Goal: Register for event/course

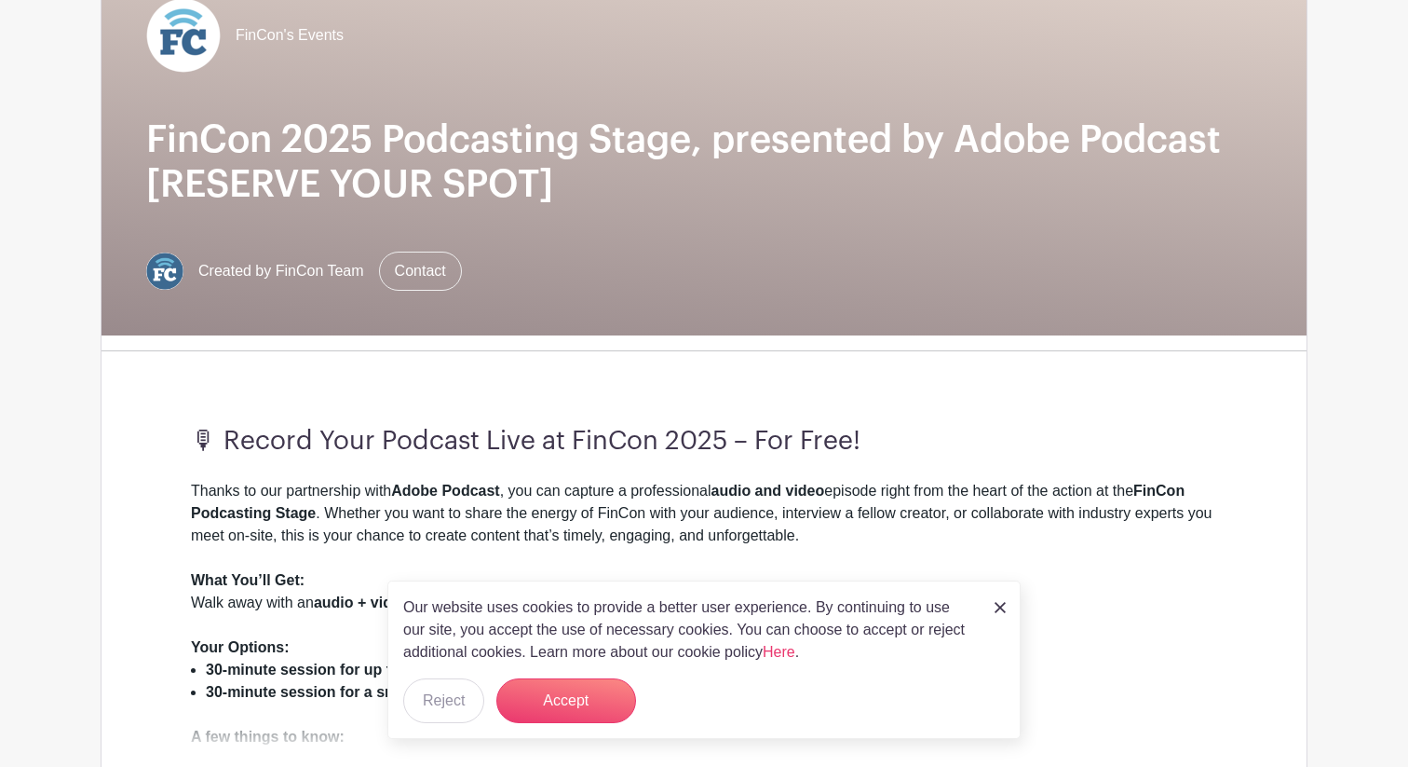
scroll to position [202, 0]
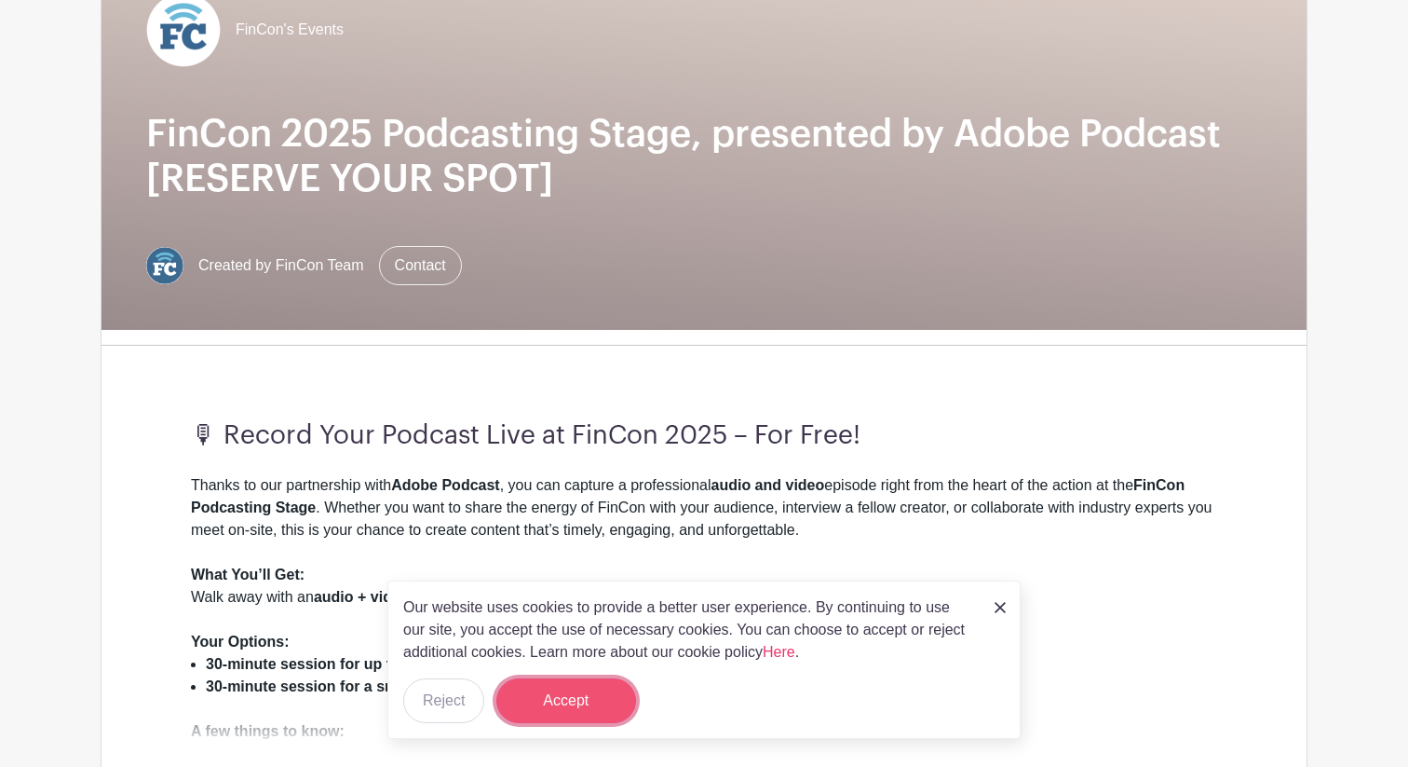
click at [572, 700] on button "Accept" at bounding box center [567, 700] width 140 height 45
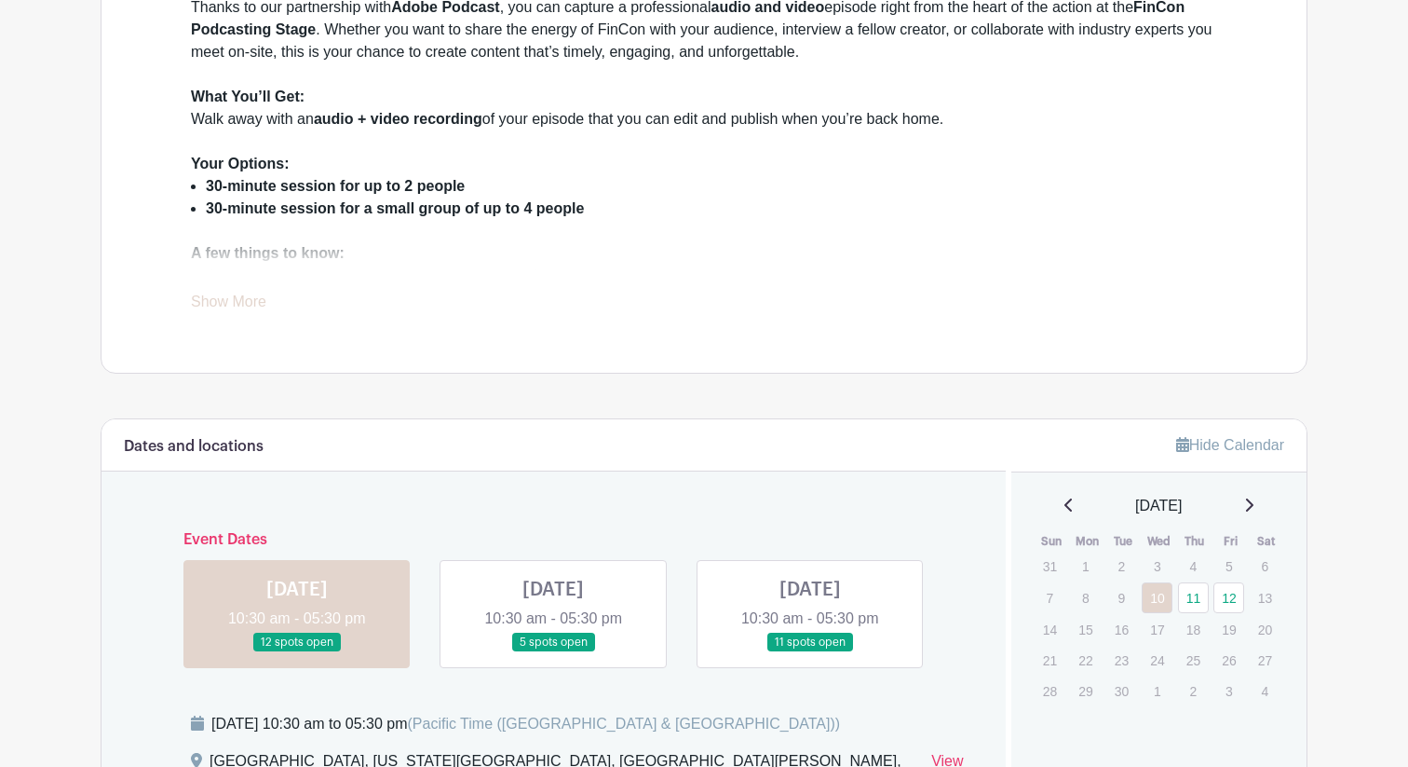
scroll to position [687, 0]
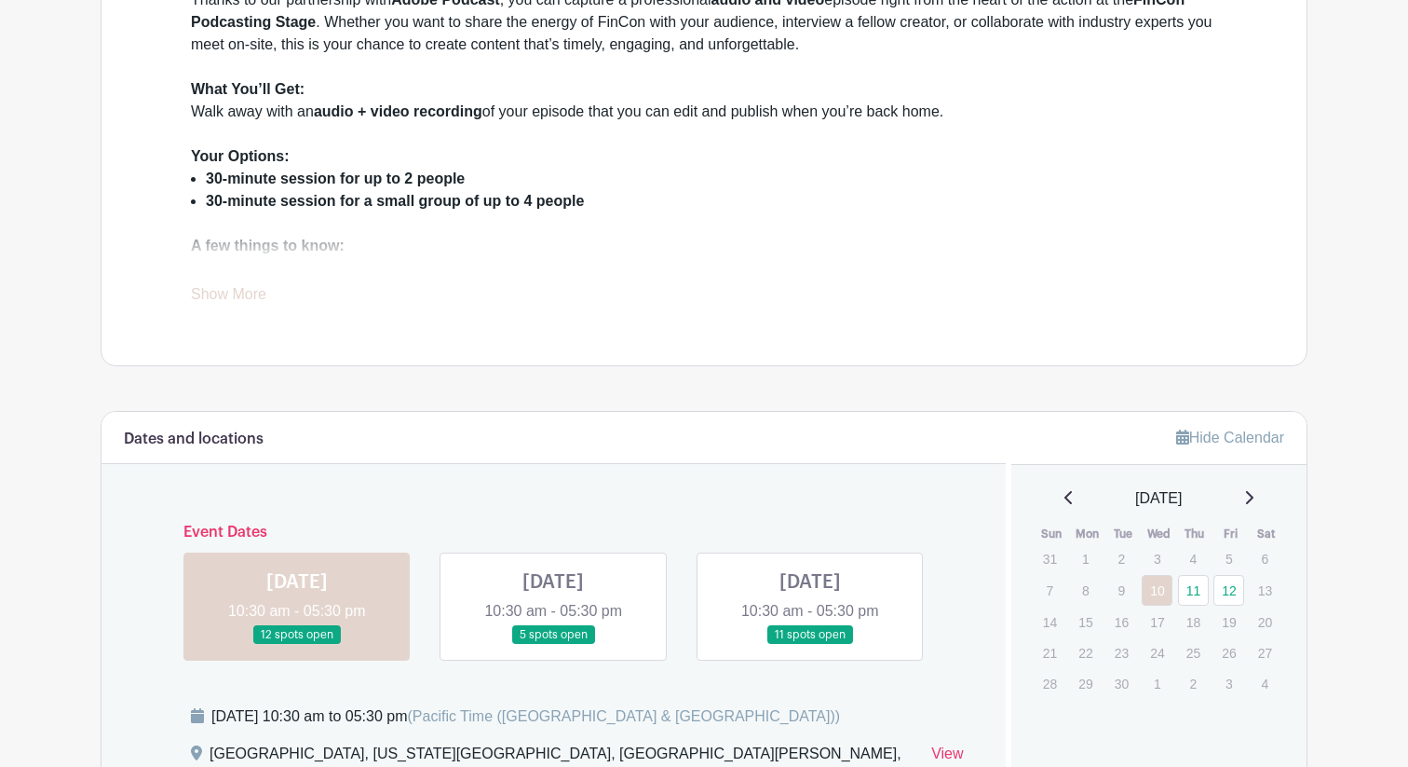
click at [241, 293] on link "Show More" at bounding box center [228, 297] width 75 height 23
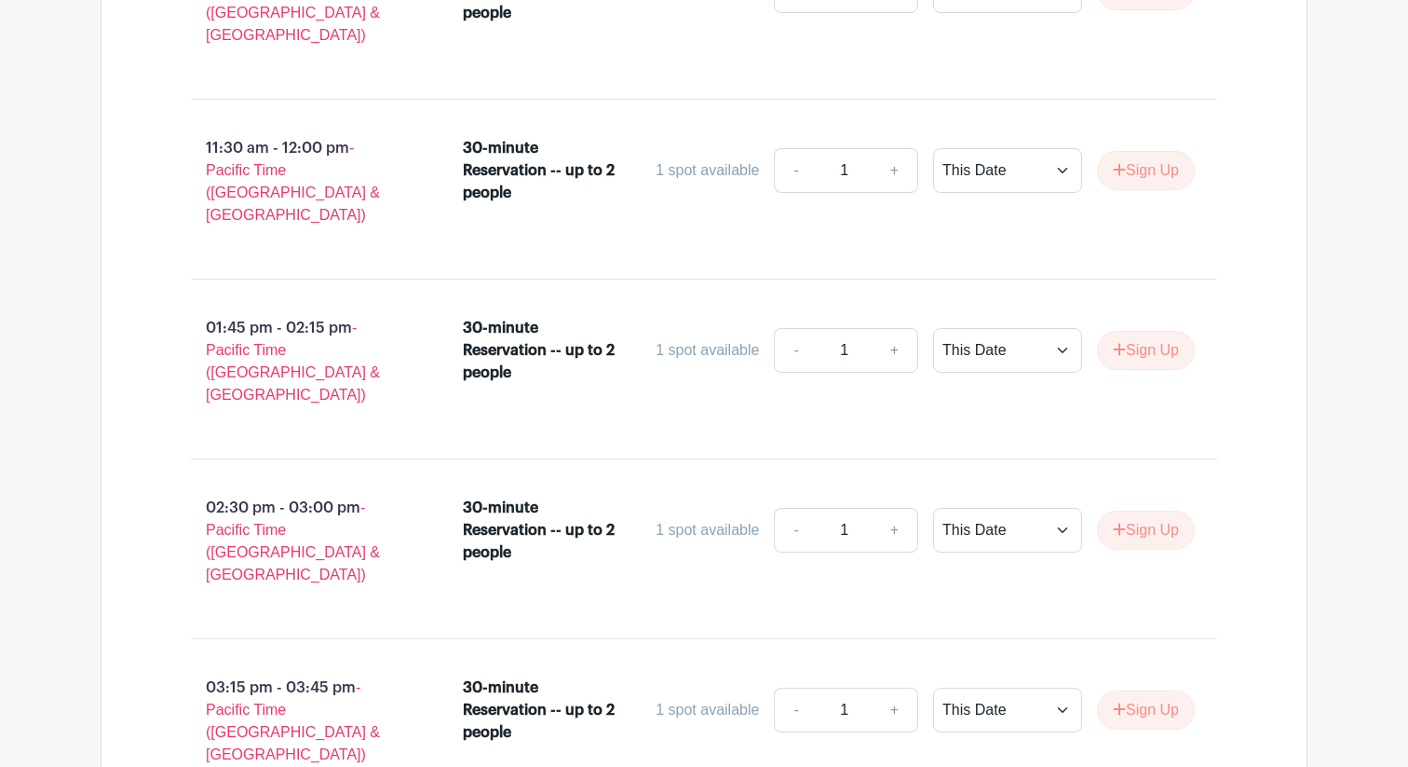
scroll to position [3361, 0]
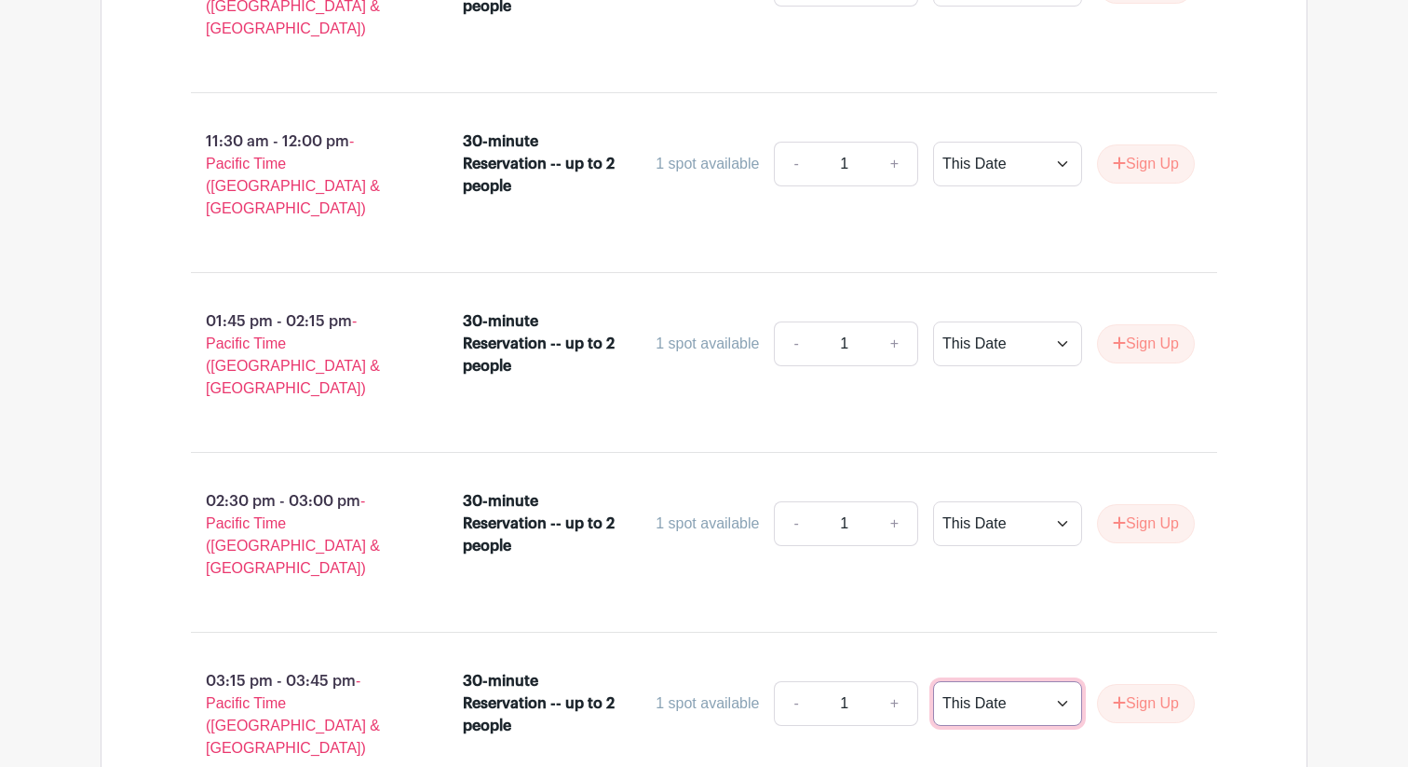
click at [988, 681] on select "This Date Select Dates" at bounding box center [1007, 703] width 149 height 45
select select "select_dates"
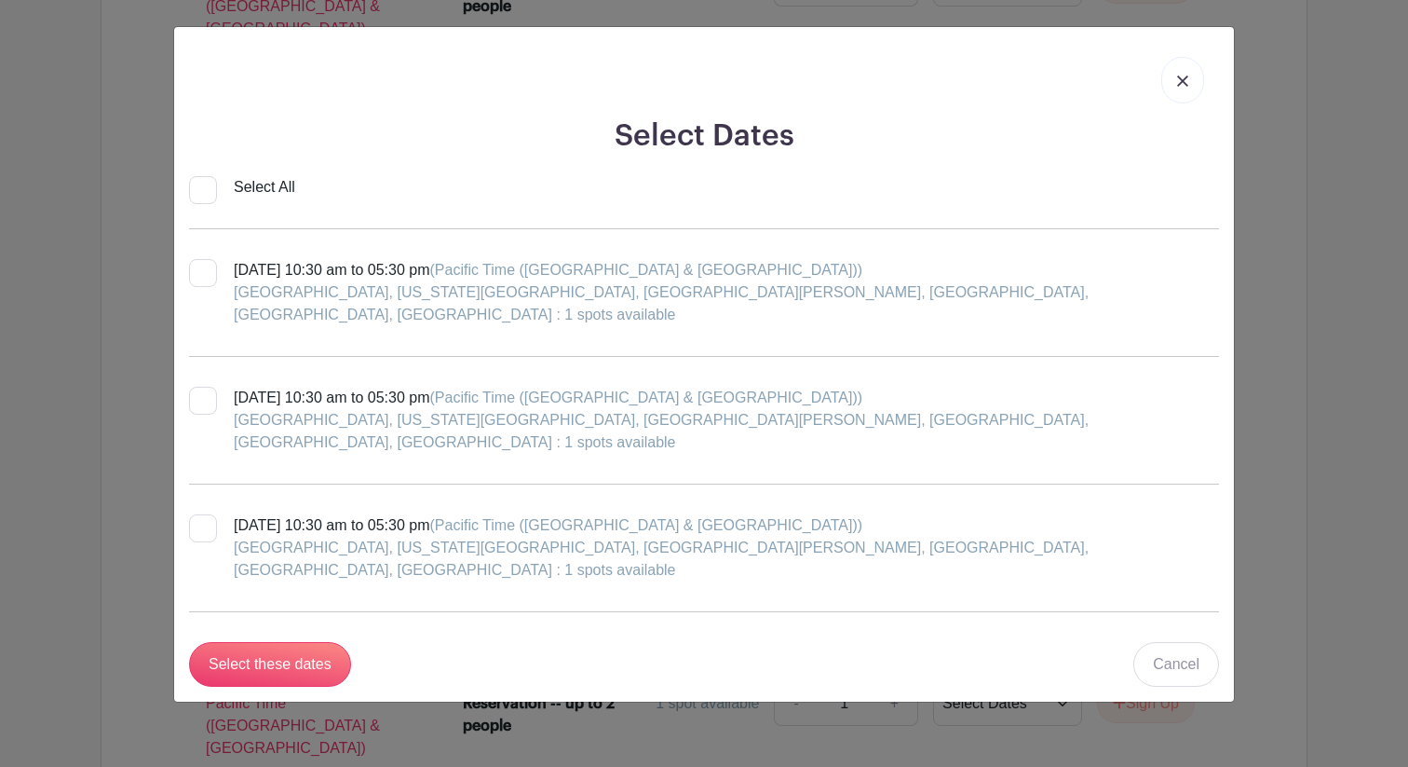
click at [1185, 82] on img at bounding box center [1182, 80] width 11 height 11
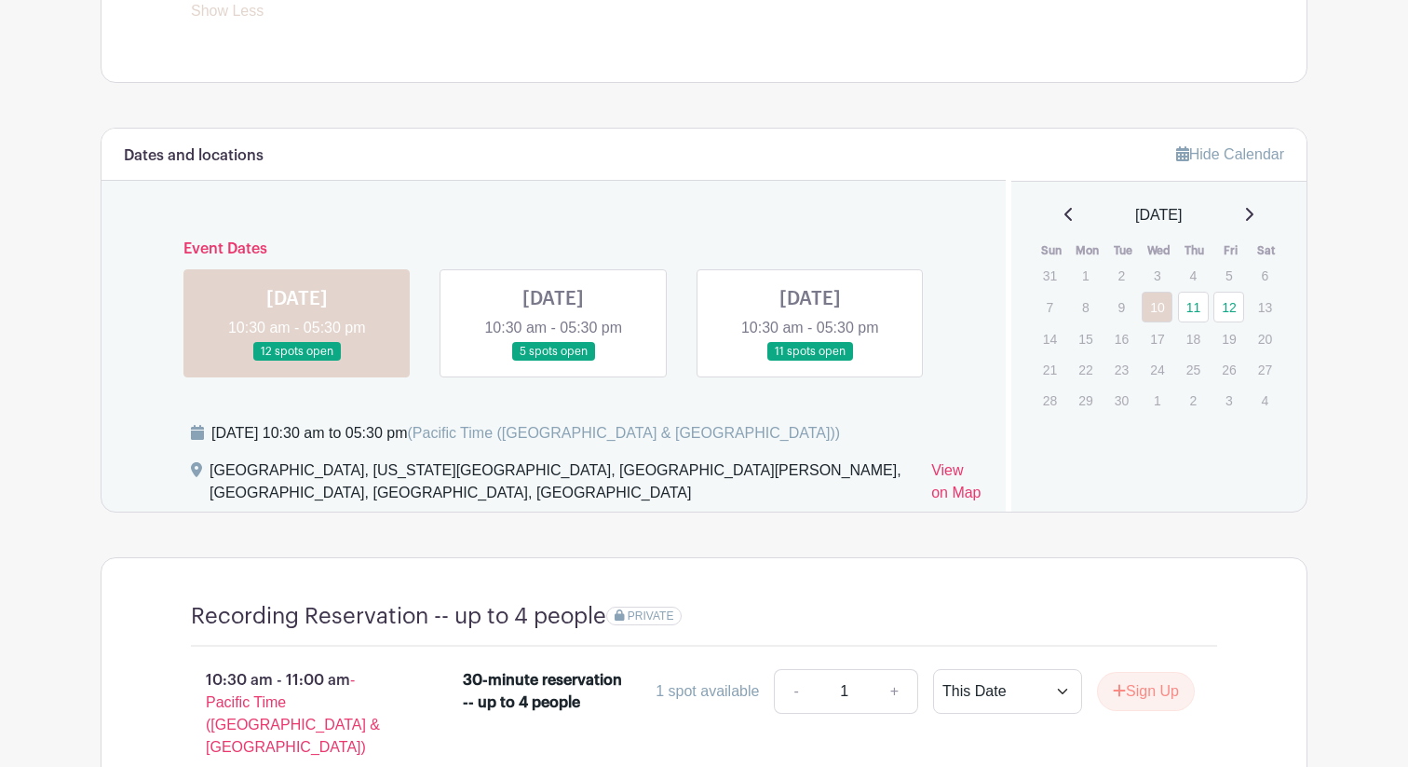
scroll to position [1097, 0]
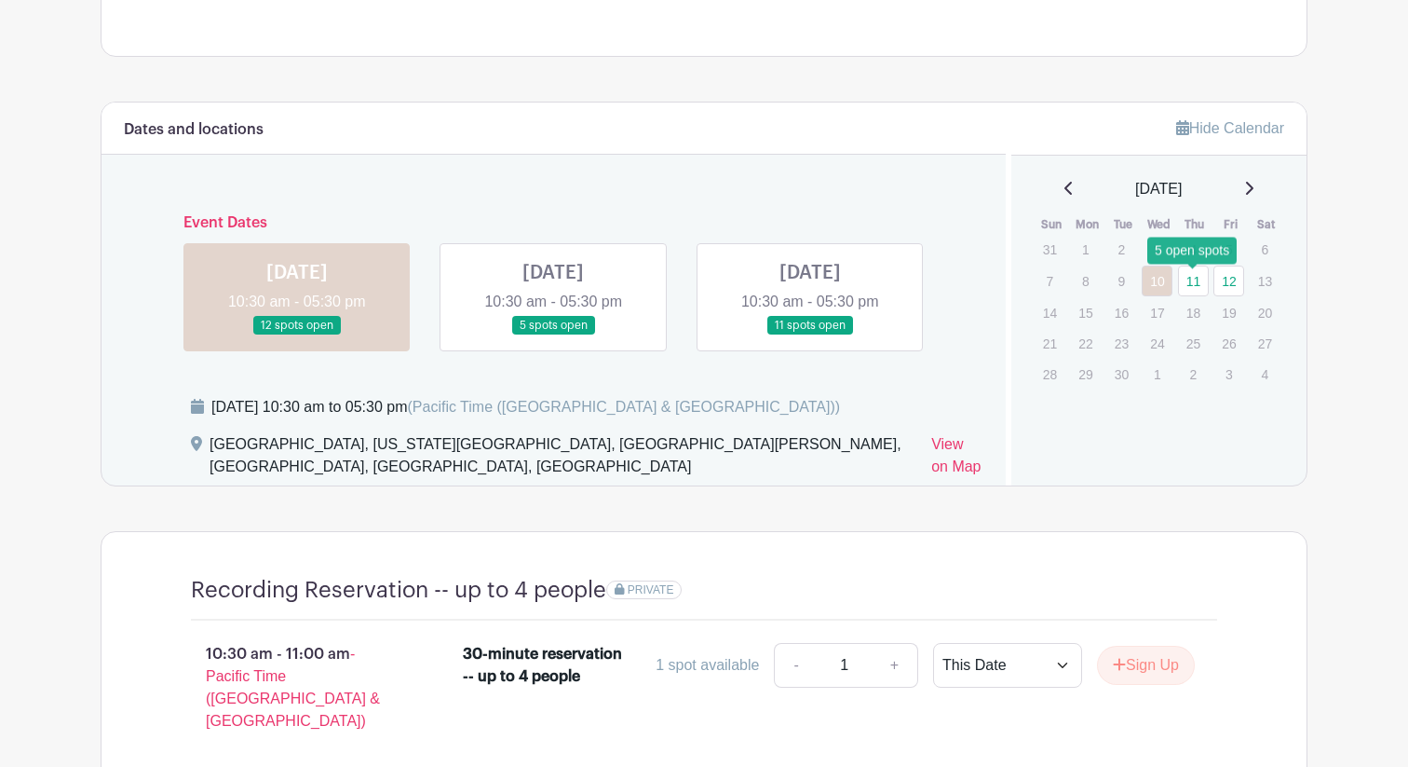
click at [1193, 282] on link "11" at bounding box center [1193, 280] width 31 height 31
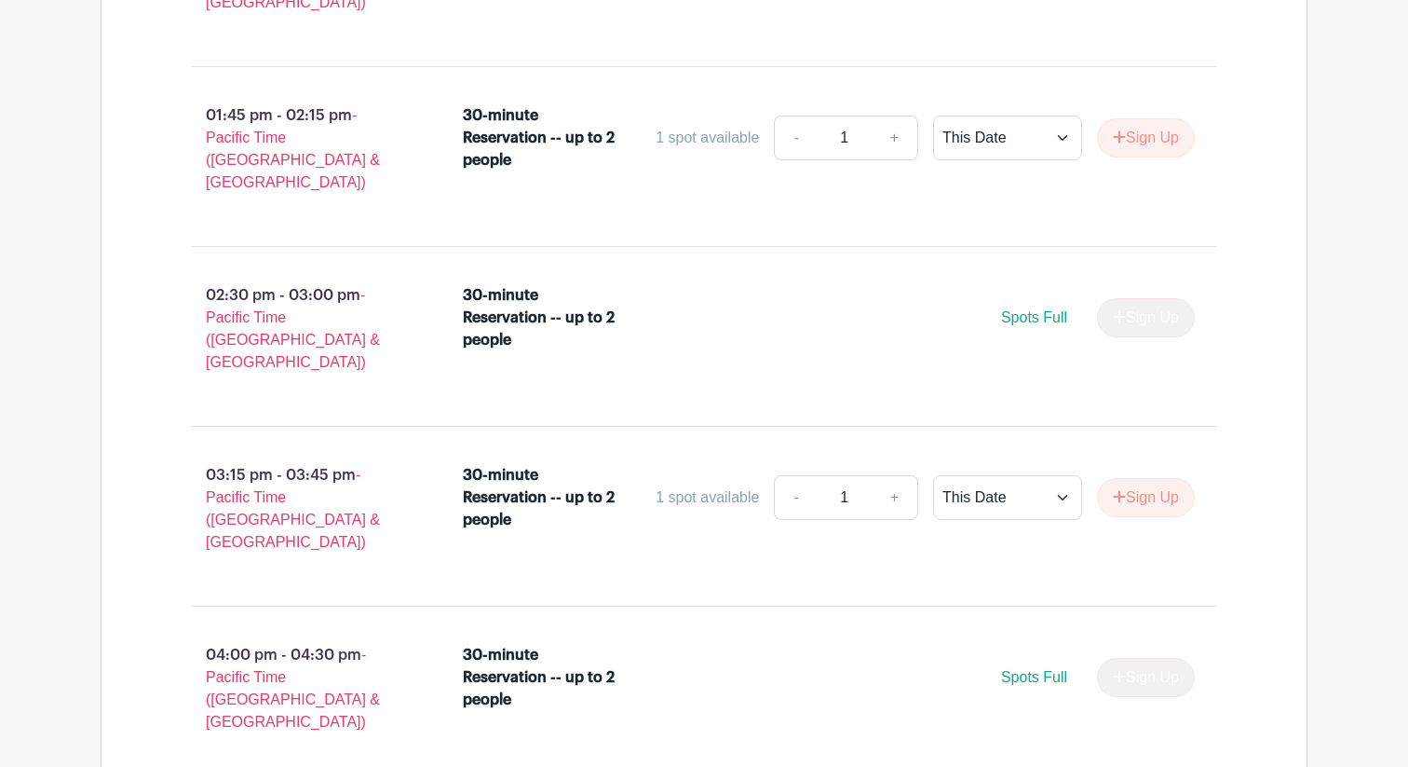
scroll to position [3462, 0]
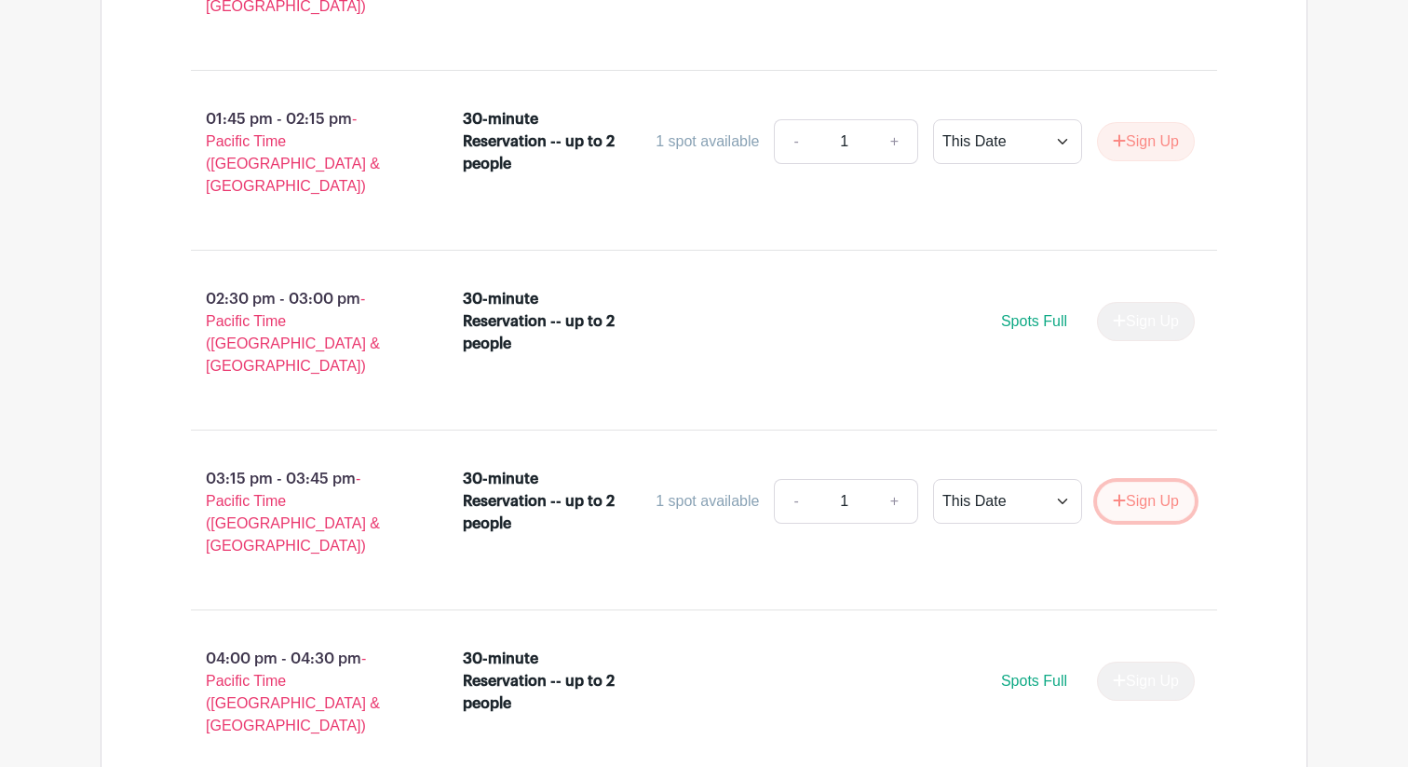
click at [1136, 482] on button "Sign Up" at bounding box center [1146, 501] width 98 height 39
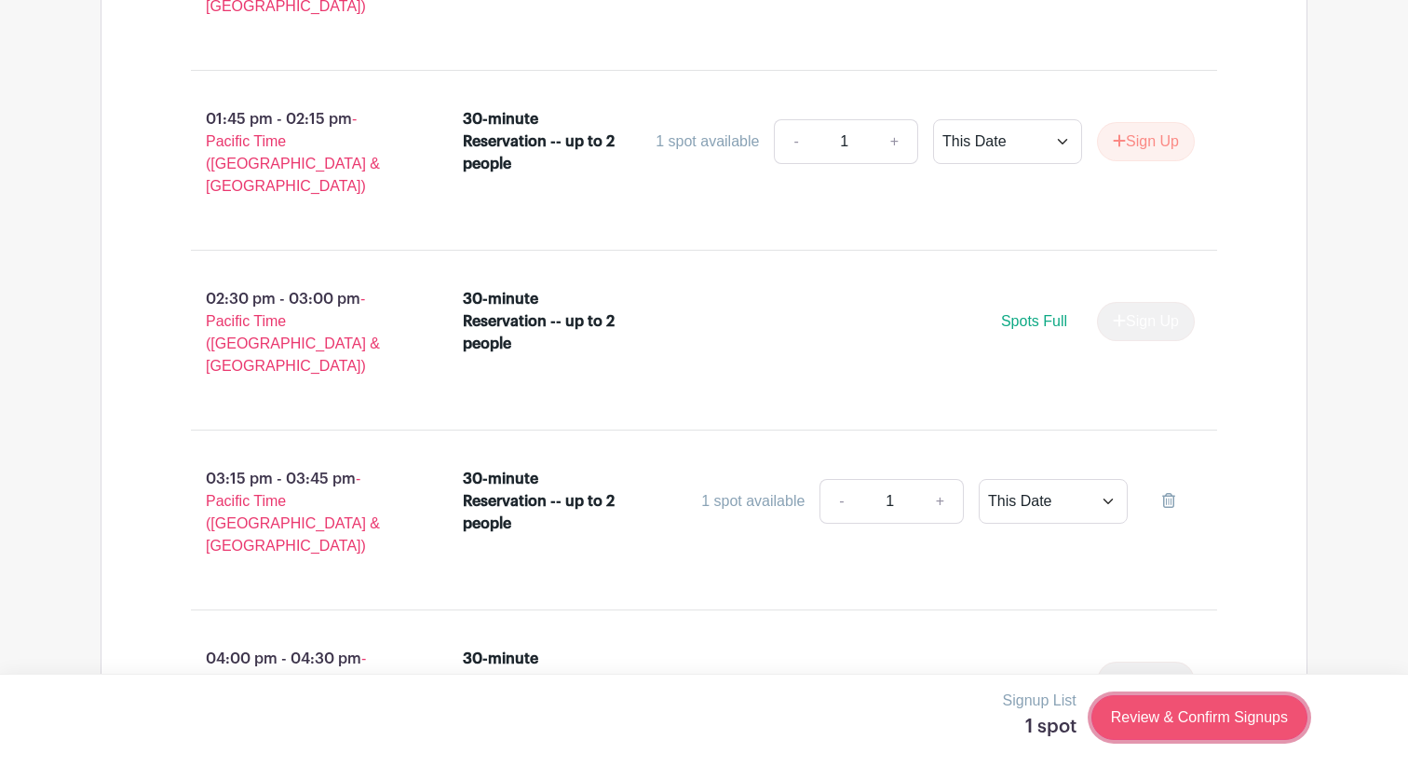
click at [1159, 721] on link "Review & Confirm Signups" at bounding box center [1200, 717] width 216 height 45
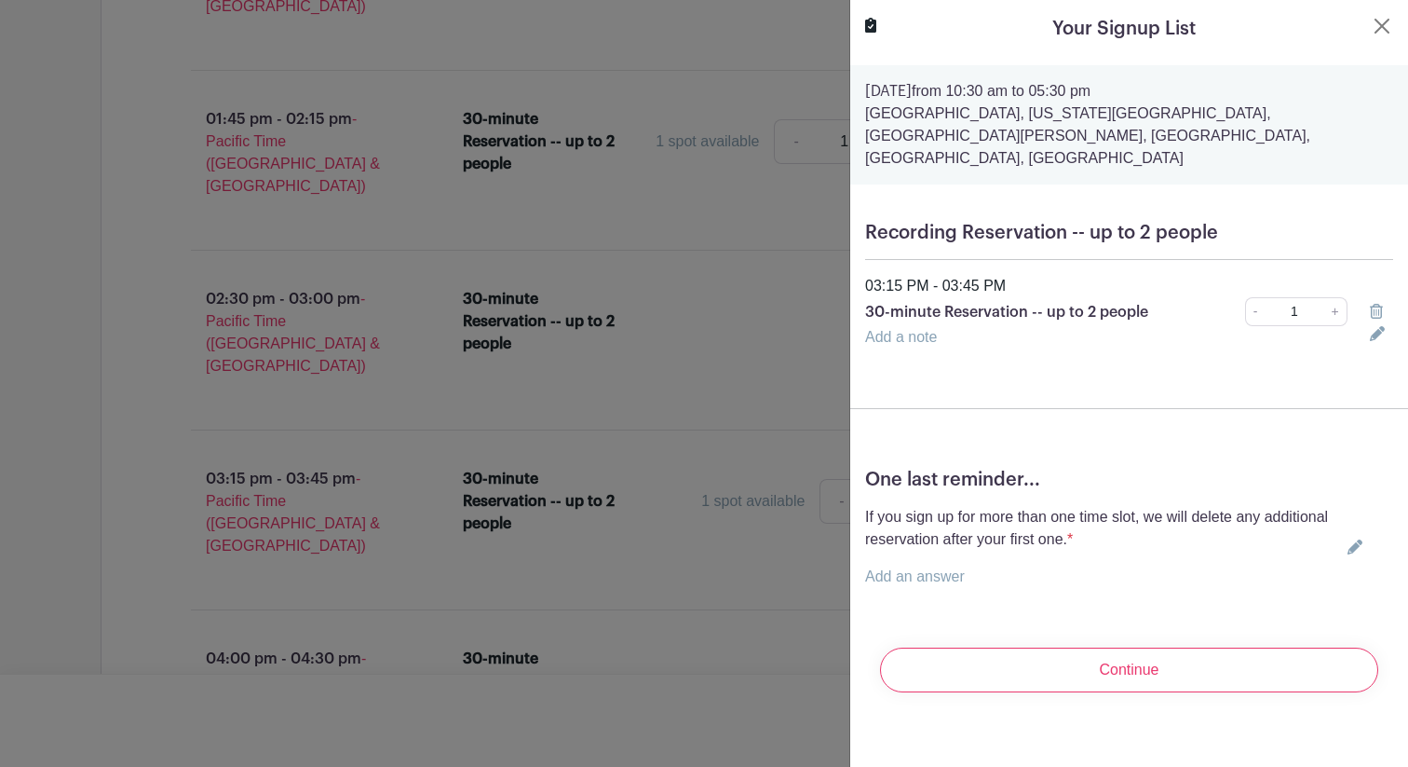
click at [923, 568] on link "Add an answer" at bounding box center [915, 576] width 100 height 16
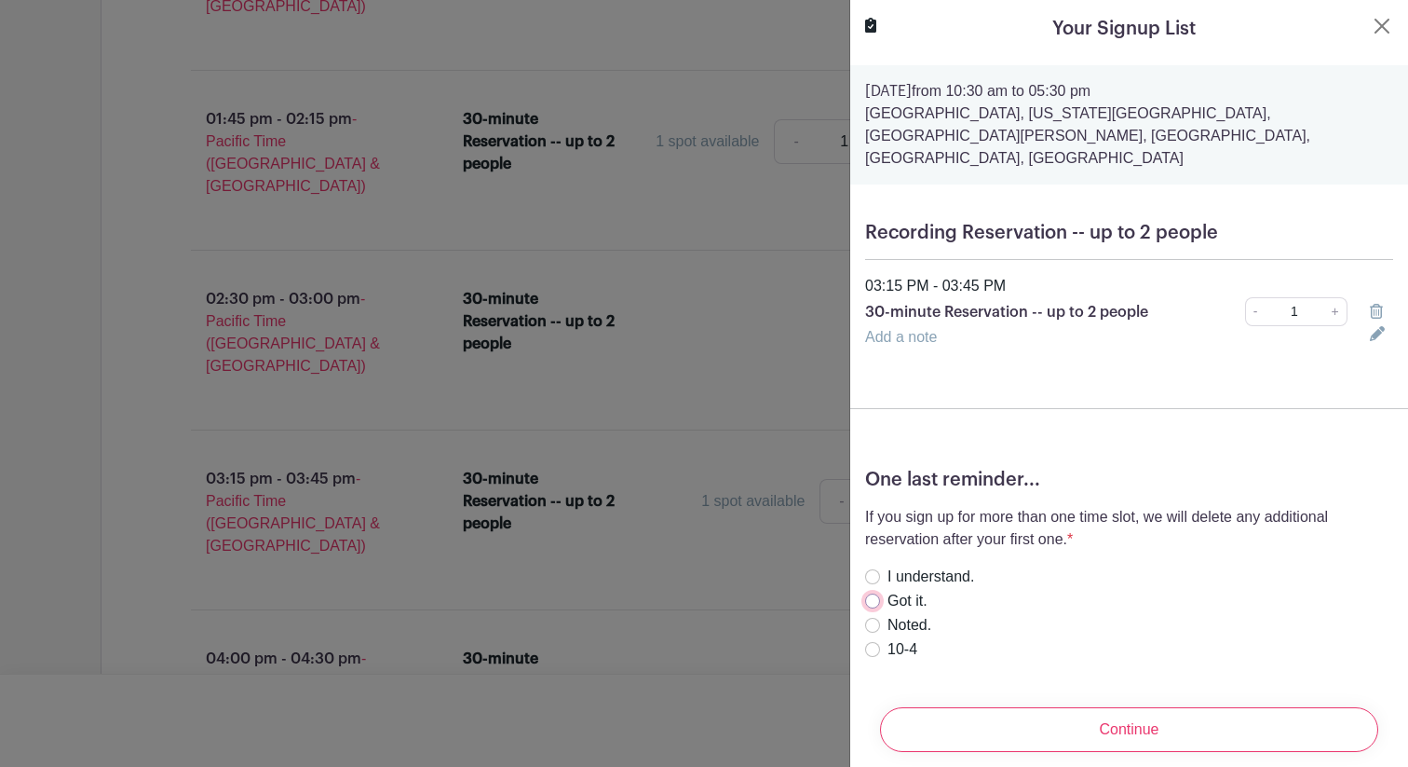
click at [869, 593] on input "Got it." at bounding box center [872, 600] width 15 height 15
radio input "true"
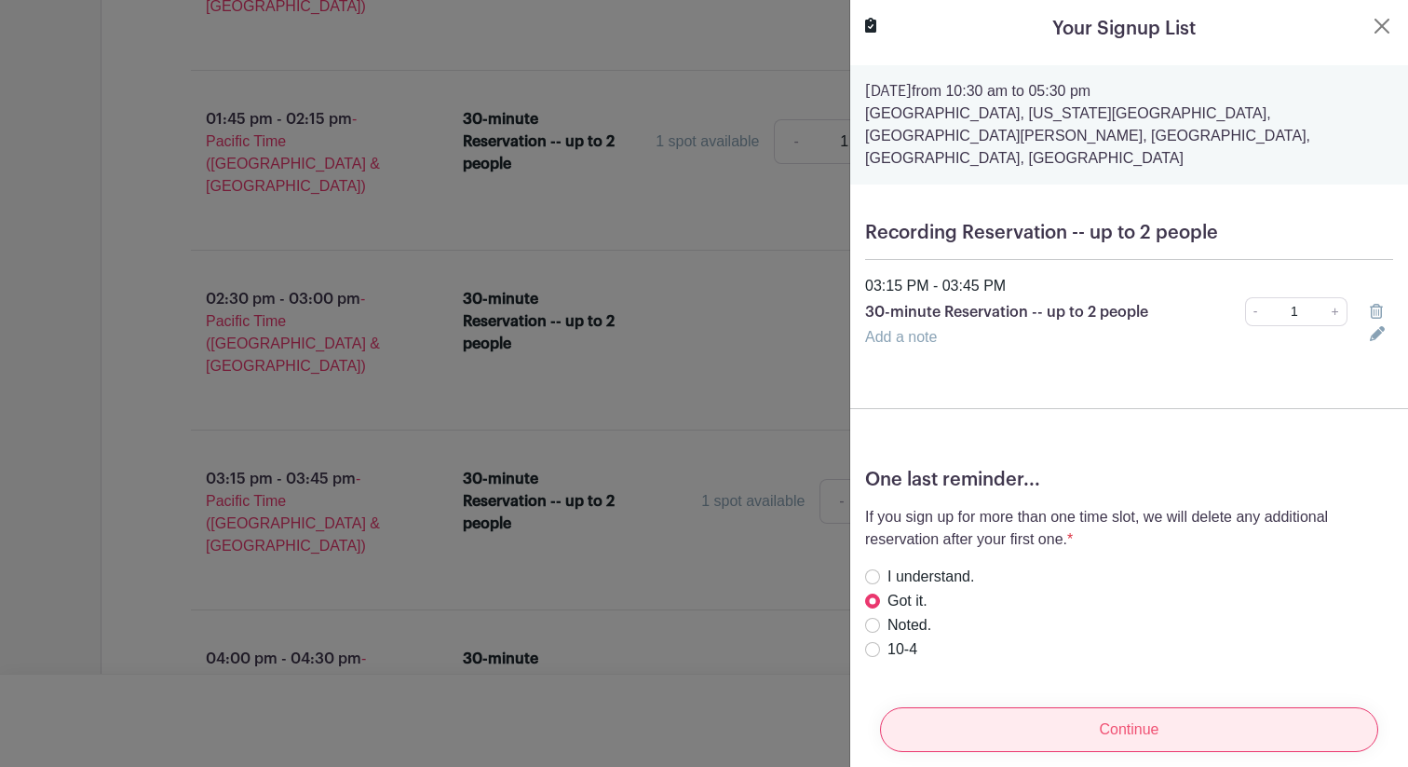
click at [1114, 718] on input "Continue" at bounding box center [1129, 729] width 498 height 45
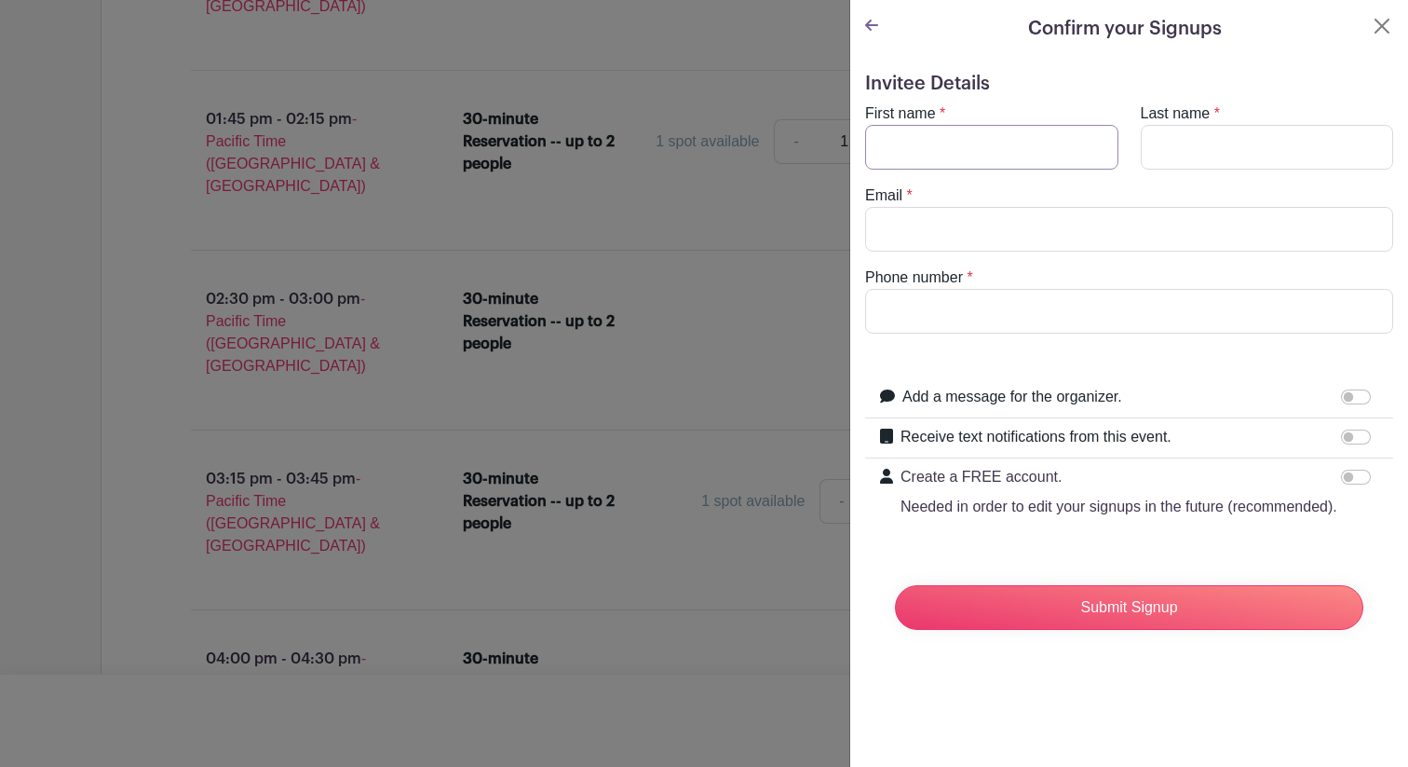
click at [995, 152] on input "First name" at bounding box center [991, 147] width 253 height 45
type input "Abdullah"
type input "Asim"
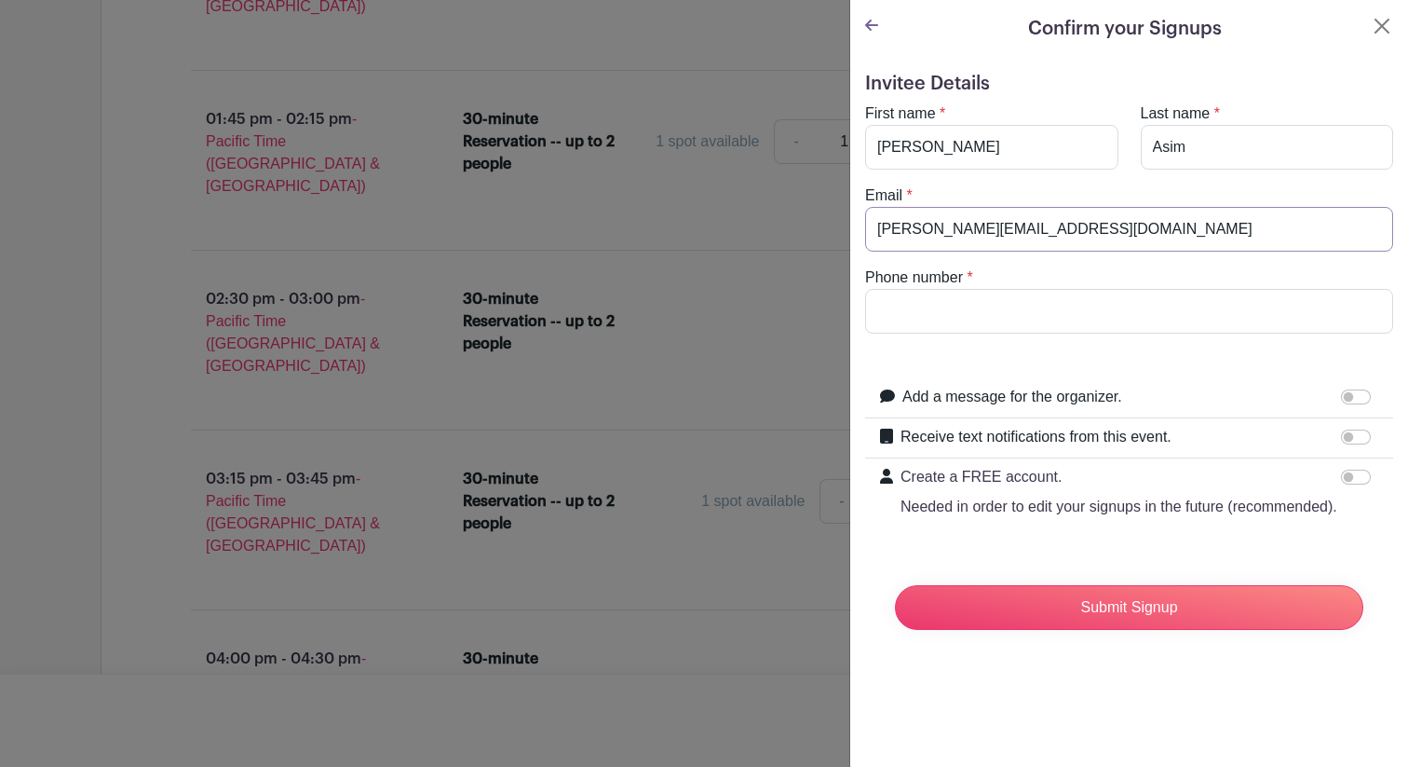
type input "aasim@att.net"
click at [988, 323] on input "Phone number" at bounding box center [1129, 311] width 528 height 45
type input "8176539661"
click at [1362, 439] on input "Receive text notifications from this event." at bounding box center [1356, 436] width 30 height 15
checkbox input "true"
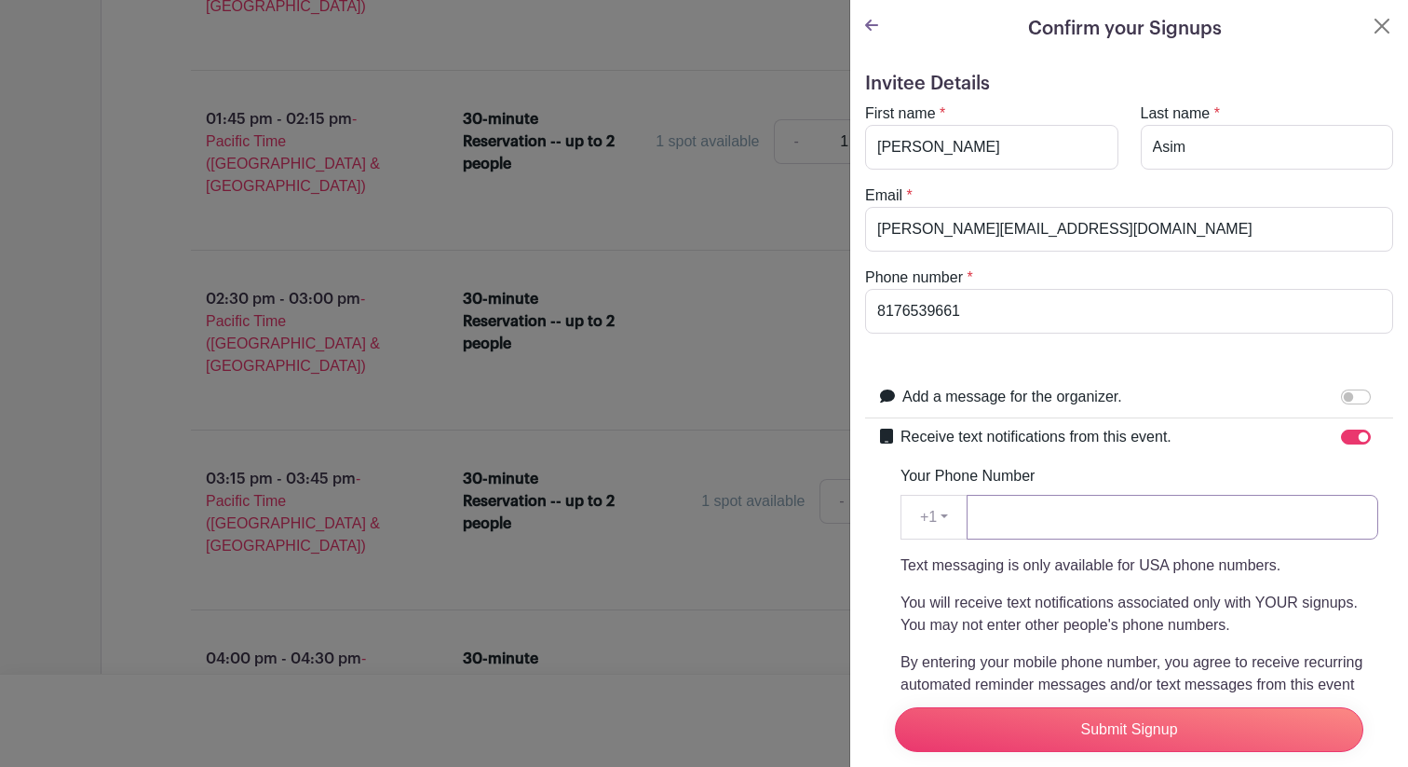
click at [1146, 517] on input "Your Phone Number" at bounding box center [1173, 517] width 412 height 45
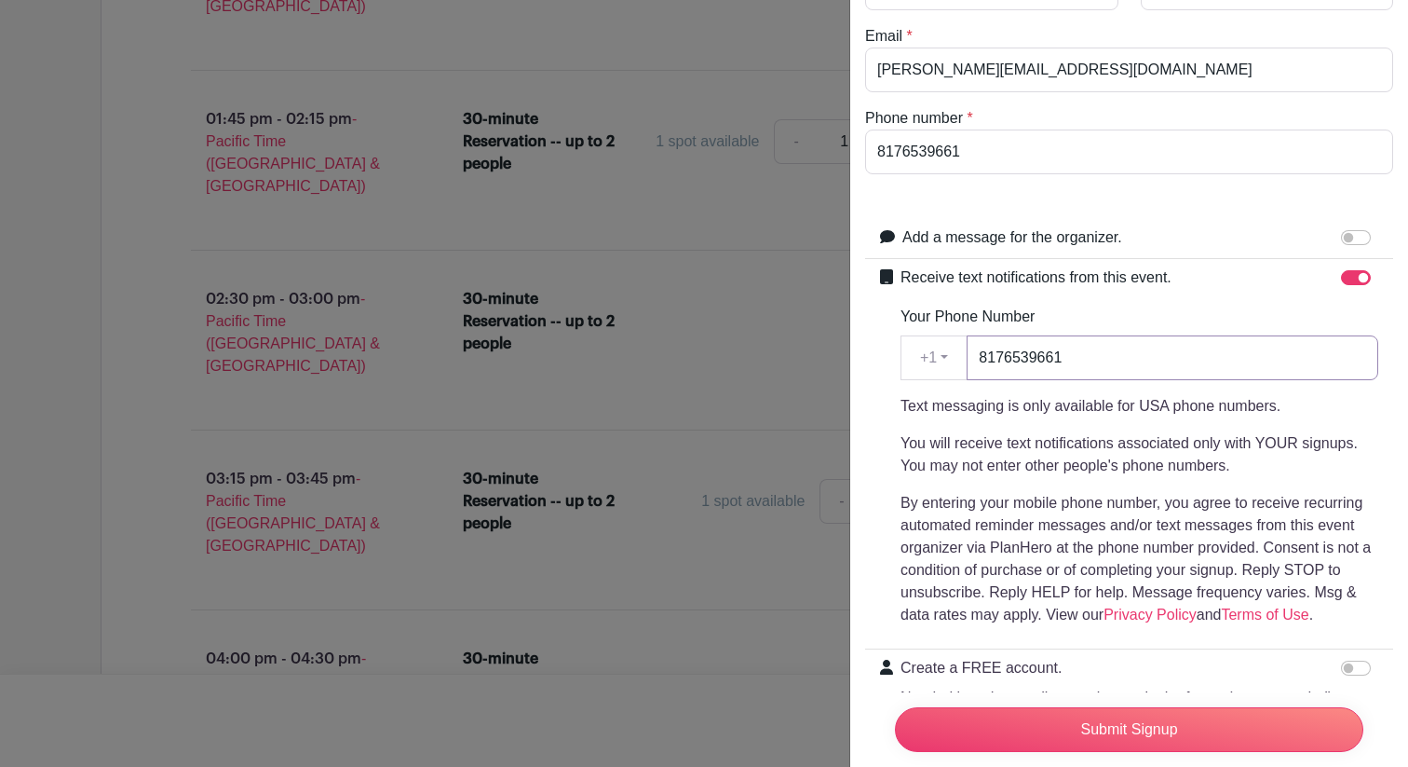
scroll to position [258, 0]
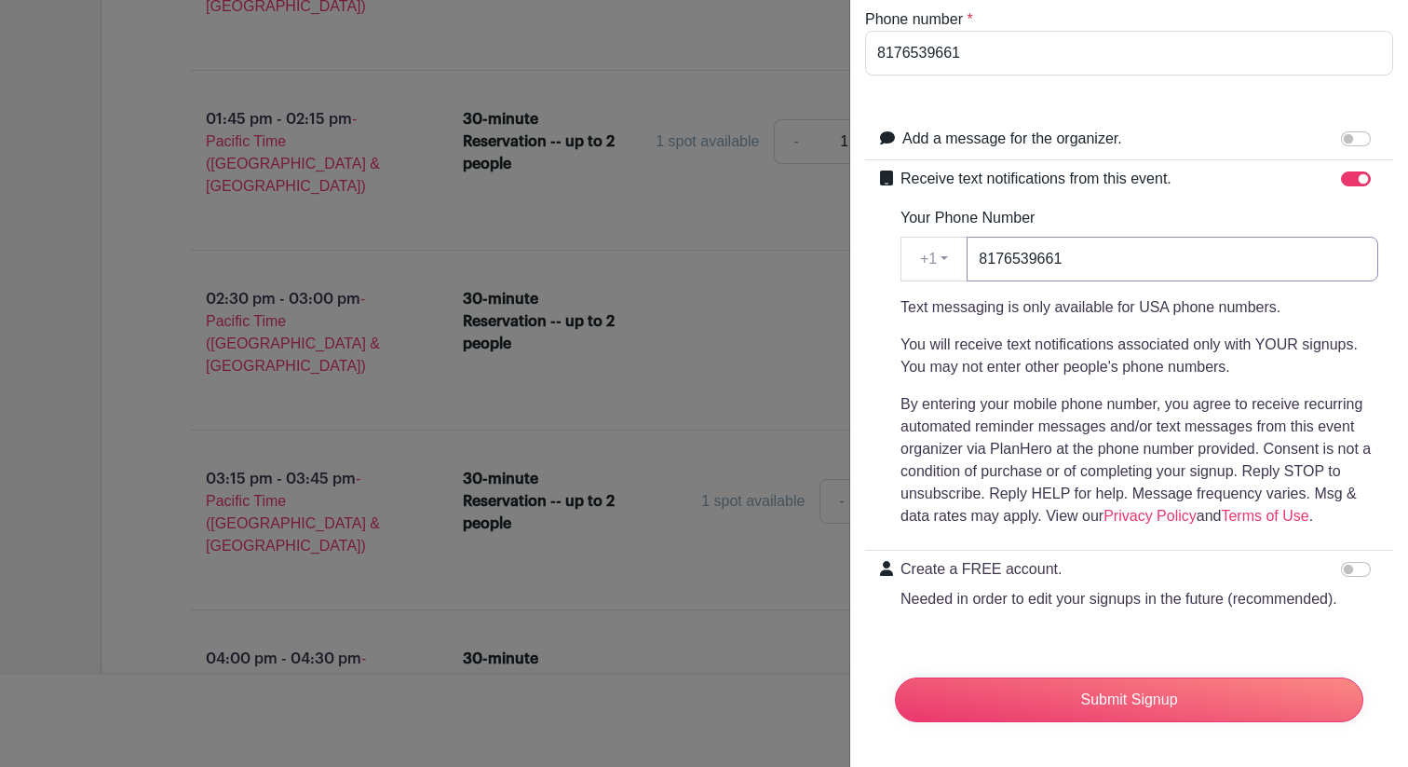
type input "8176539661"
click at [1364, 568] on input "Create a FREE account. Needed in order to edit your signups in the future (reco…" at bounding box center [1356, 569] width 30 height 15
checkbox input "true"
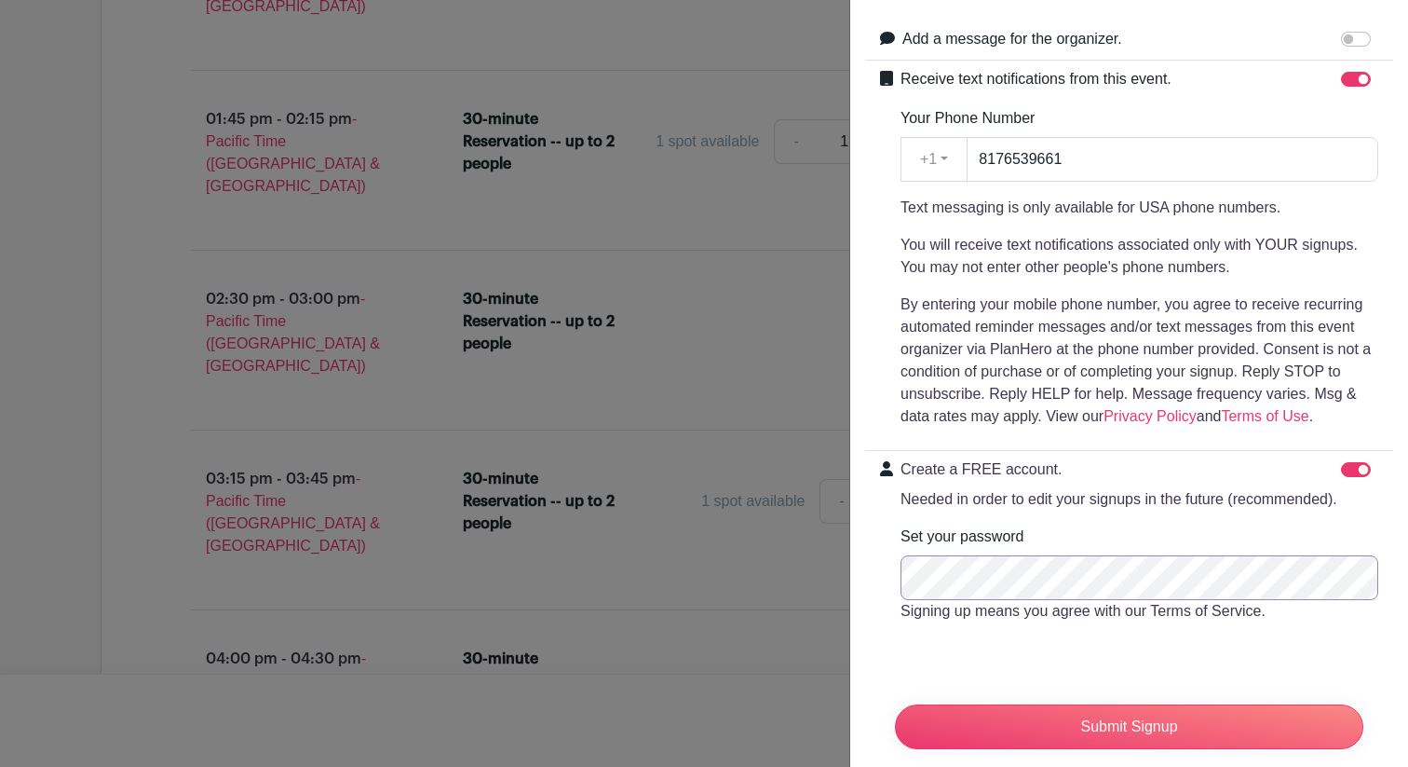
scroll to position [385, 0]
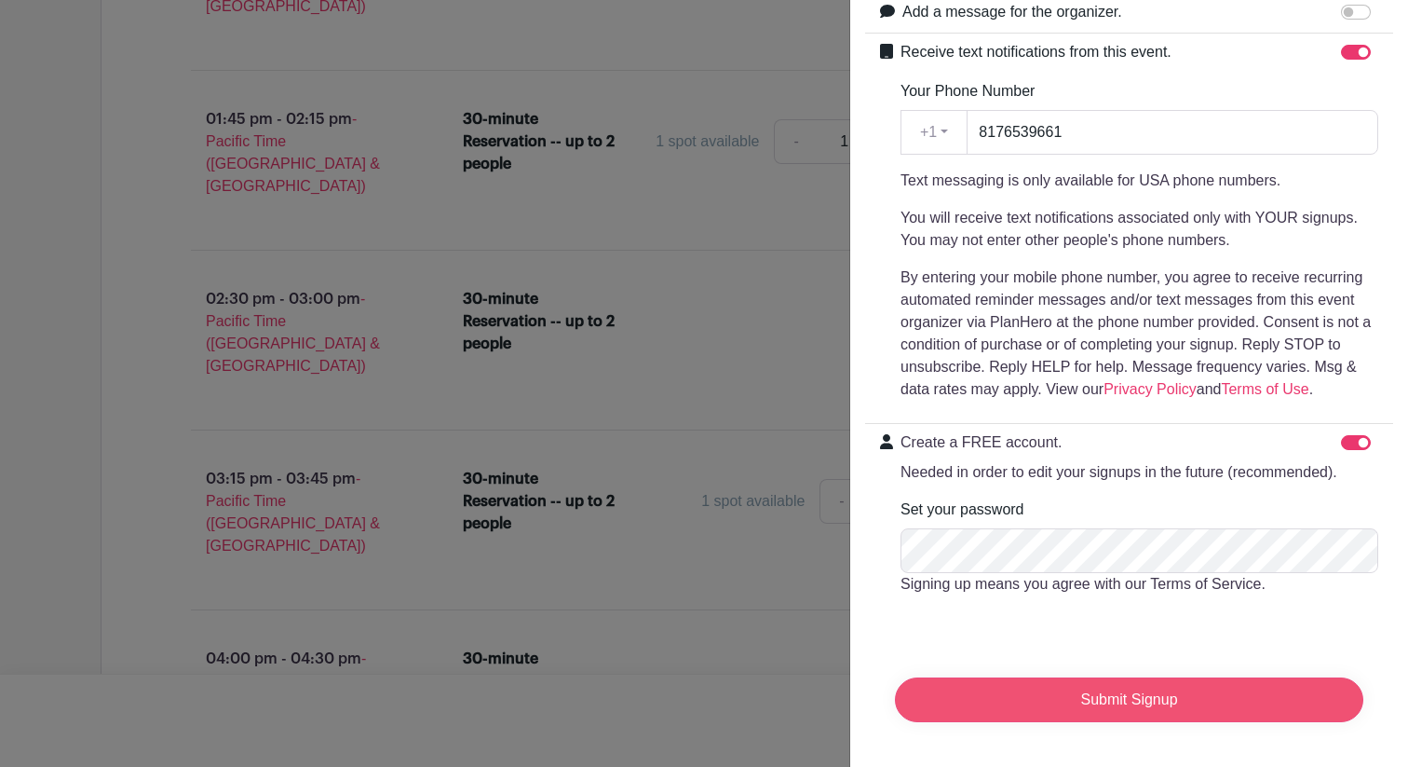
click at [1151, 706] on input "Submit Signup" at bounding box center [1129, 699] width 469 height 45
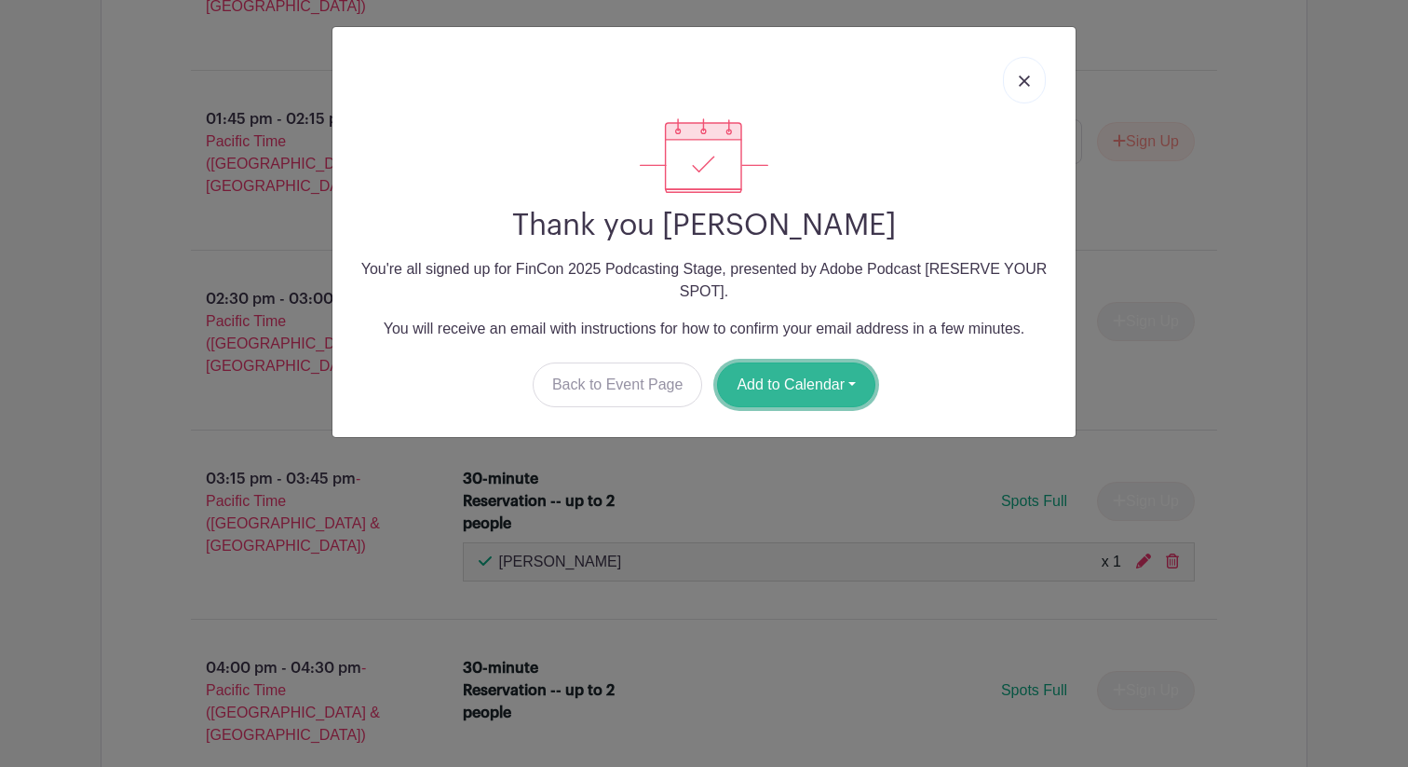
click at [853, 386] on button "Add to Calendar" at bounding box center [796, 384] width 158 height 45
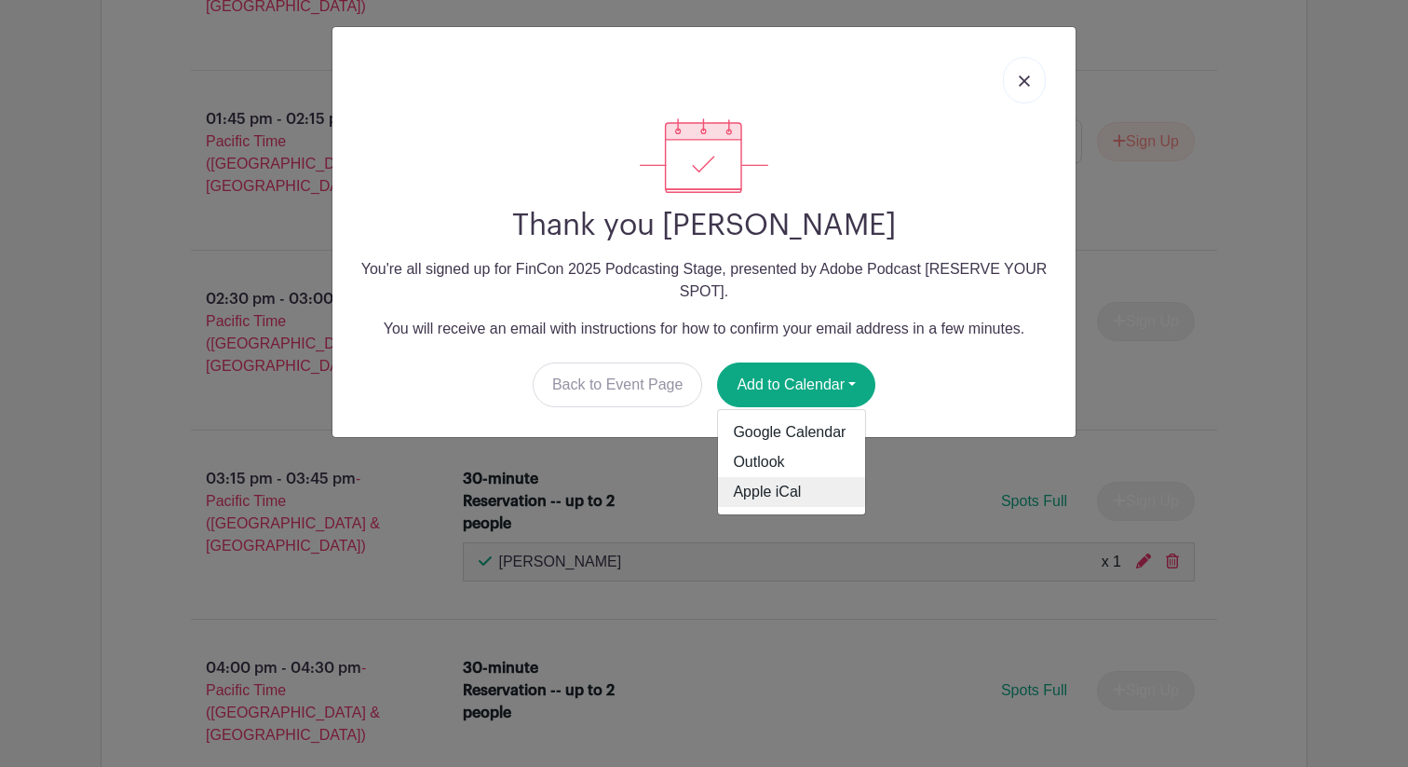
click at [788, 494] on link "Apple iCal" at bounding box center [791, 492] width 147 height 30
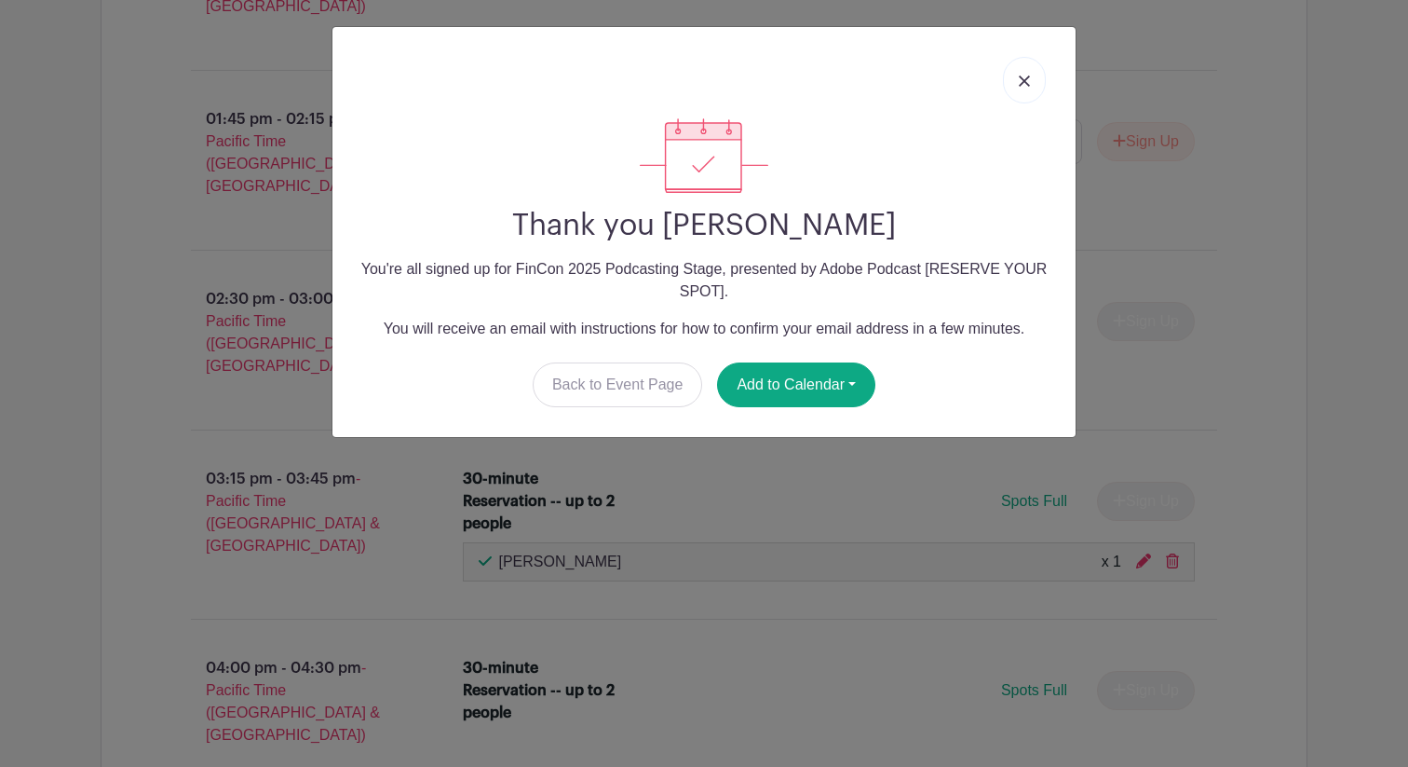
click at [1023, 80] on img at bounding box center [1024, 80] width 11 height 11
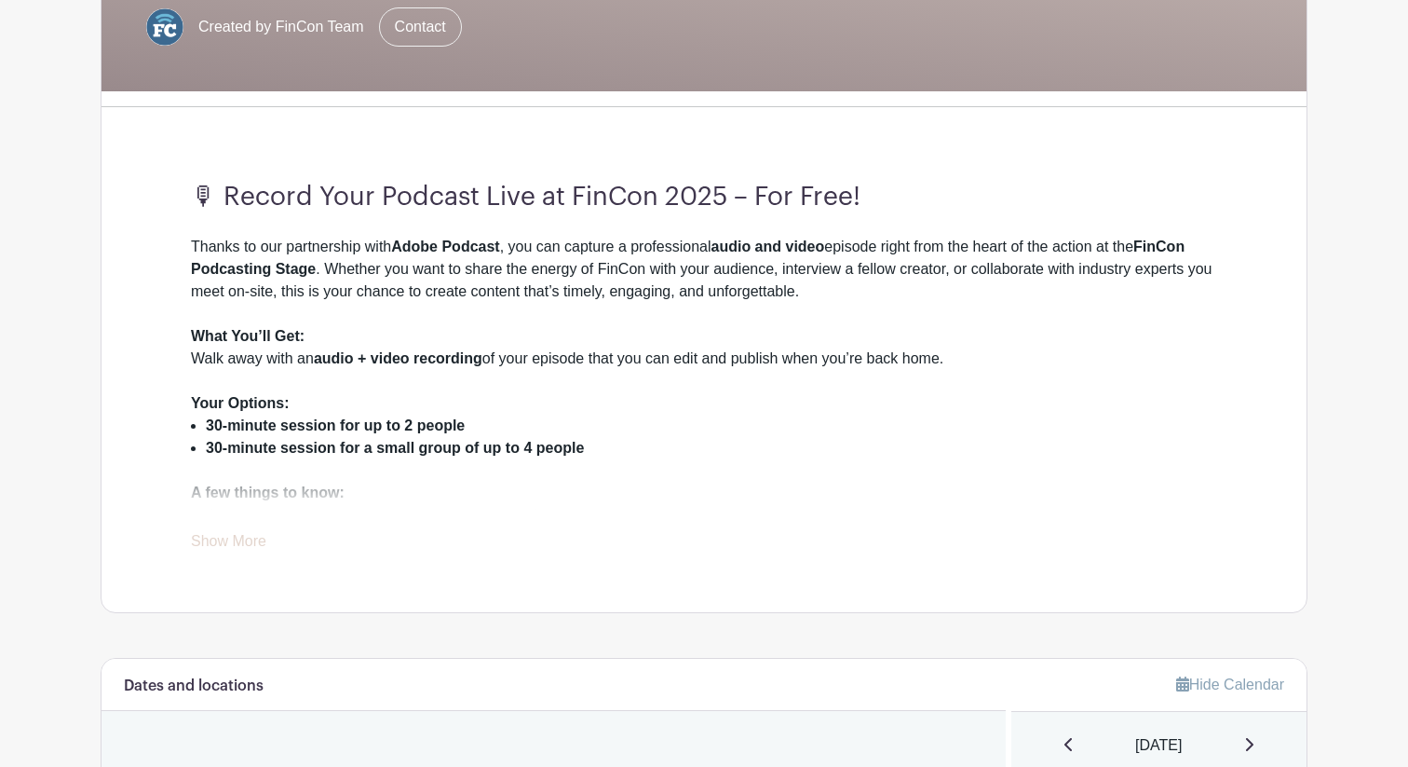
scroll to position [0, 0]
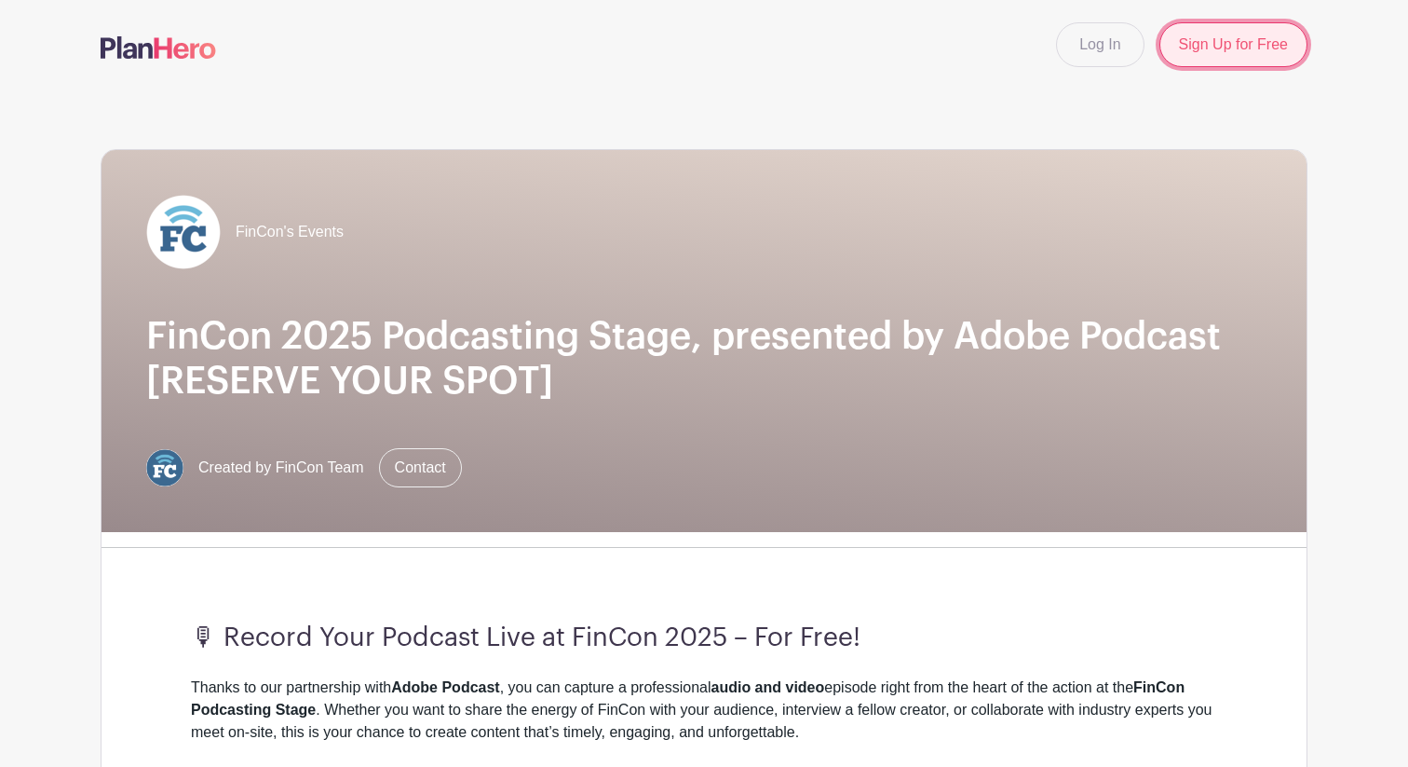
drag, startPoint x: 1224, startPoint y: 48, endPoint x: 1190, endPoint y: 48, distance: 34.5
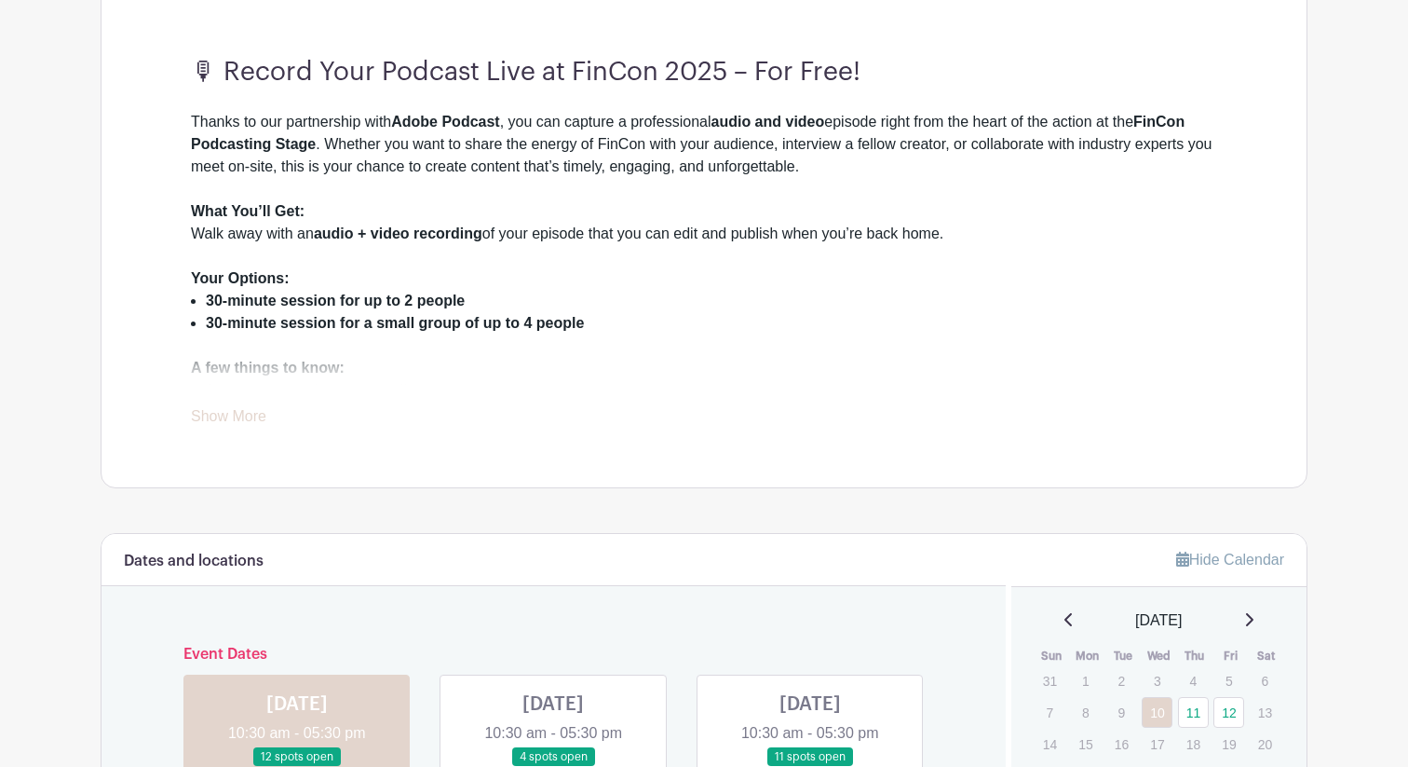
scroll to position [541, 0]
click at [229, 418] on link "Show More" at bounding box center [228, 421] width 75 height 23
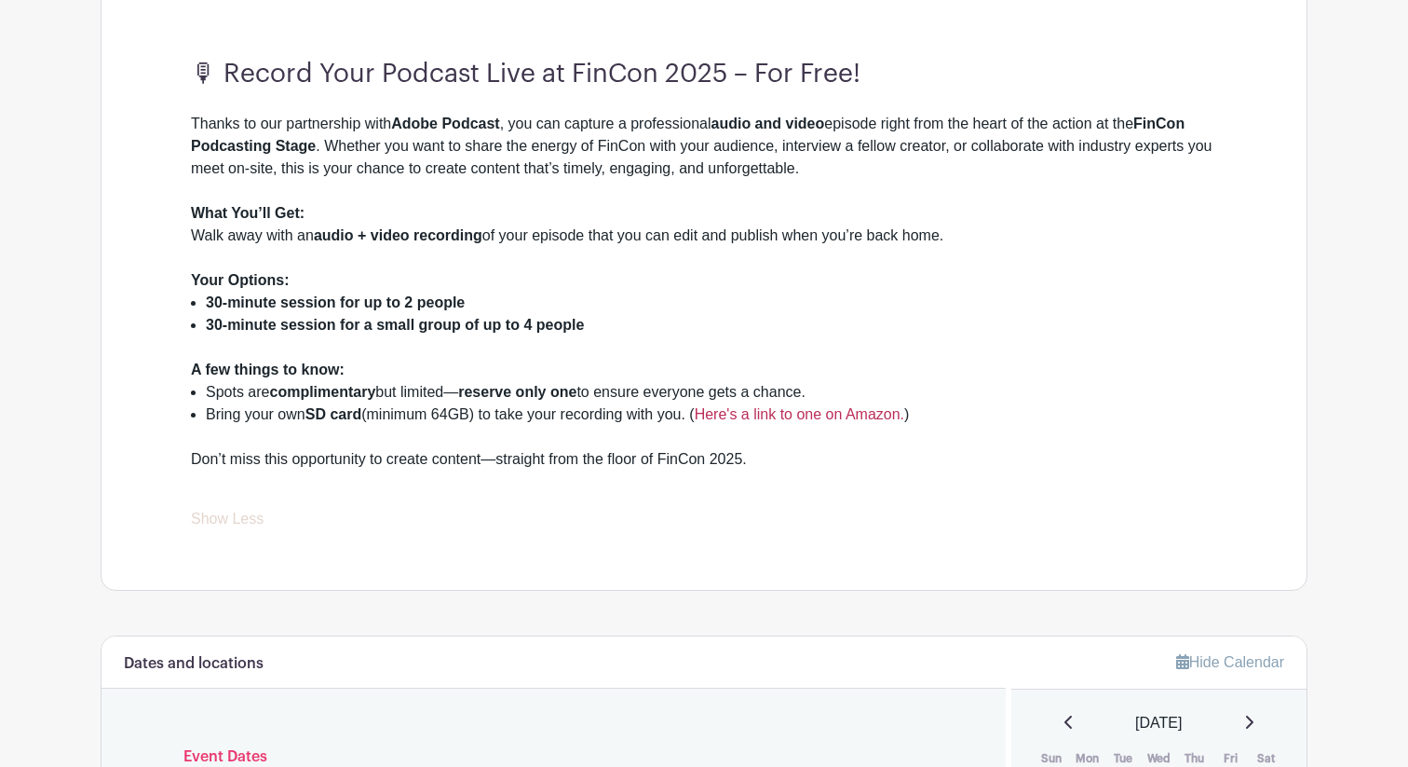
click at [759, 415] on link "Here's a link to one on Amazon." at bounding box center [800, 414] width 210 height 16
